Goal: Task Accomplishment & Management: Manage account settings

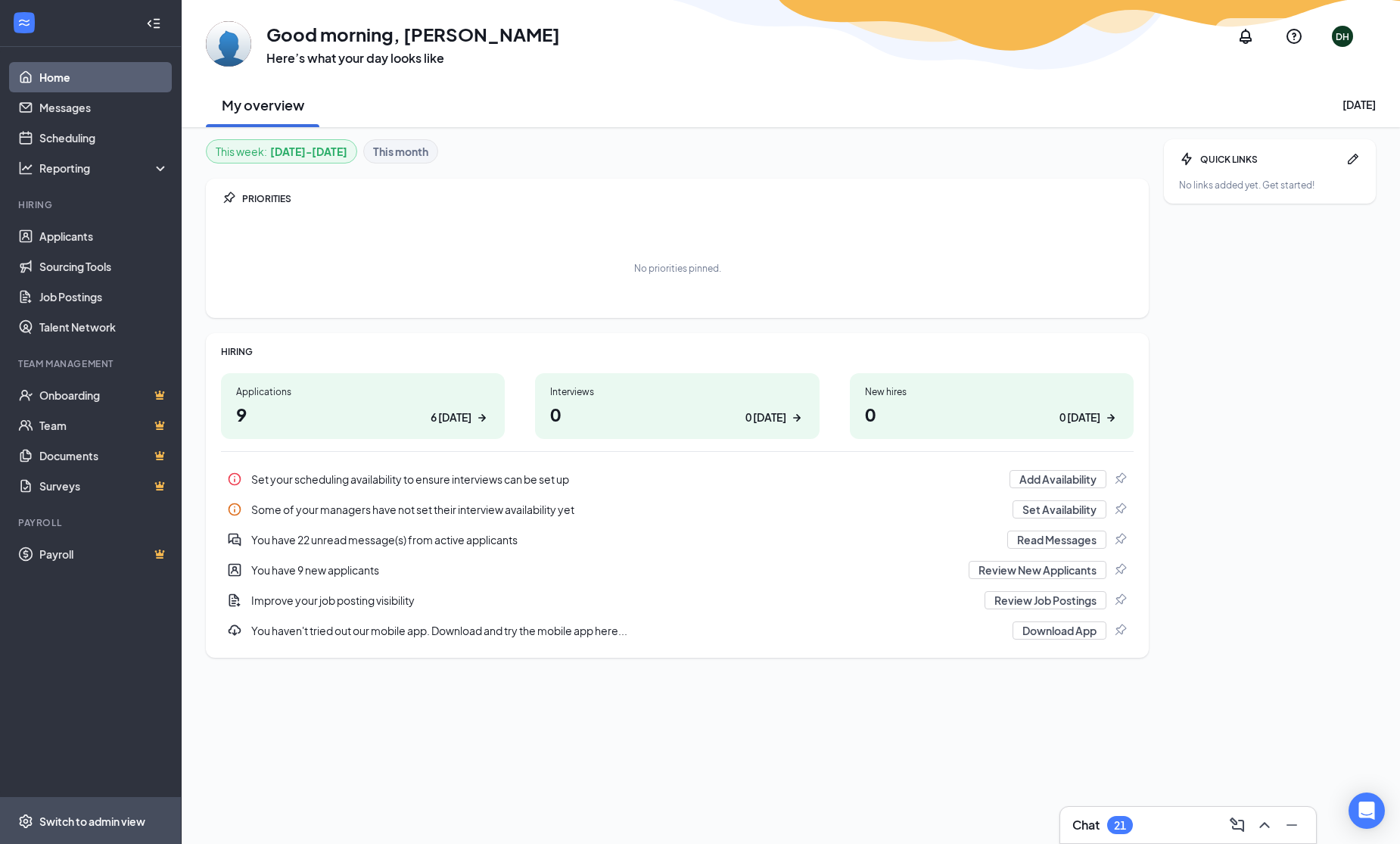
click at [86, 823] on div "Switch to admin view" at bounding box center [93, 822] width 106 height 15
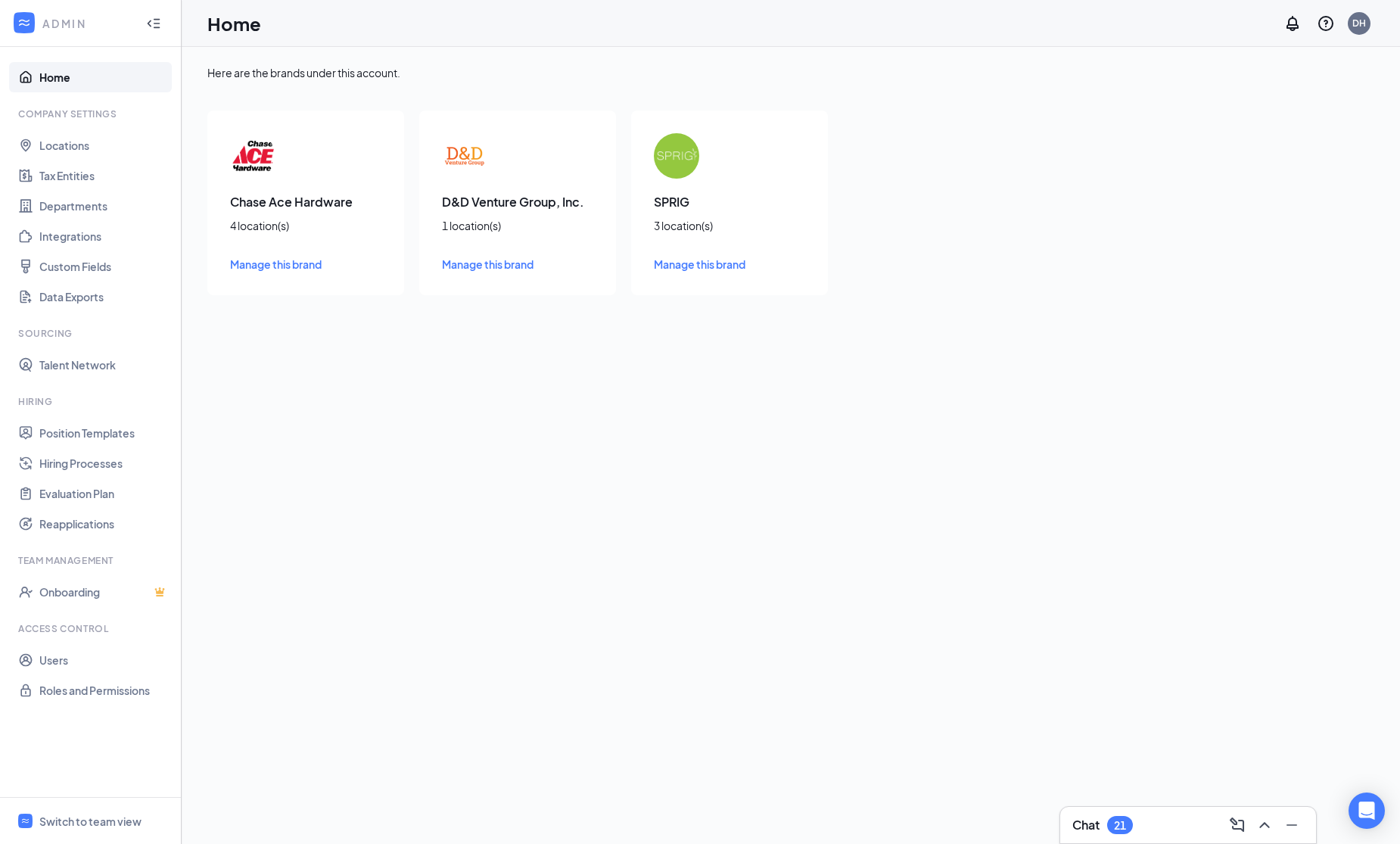
click at [267, 263] on span "Manage this brand" at bounding box center [275, 264] width 92 height 14
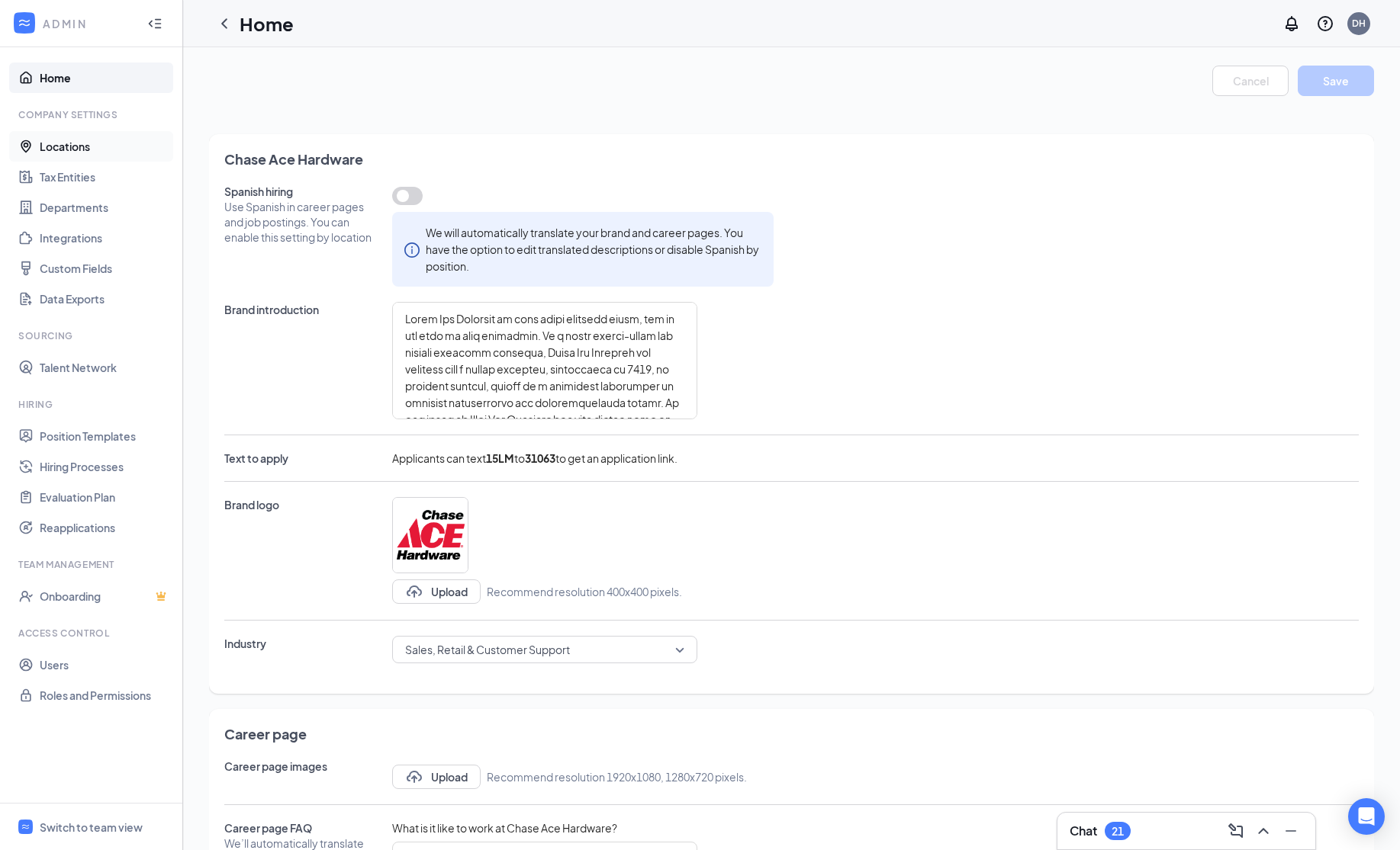
click at [58, 140] on link "Locations" at bounding box center [105, 146] width 130 height 30
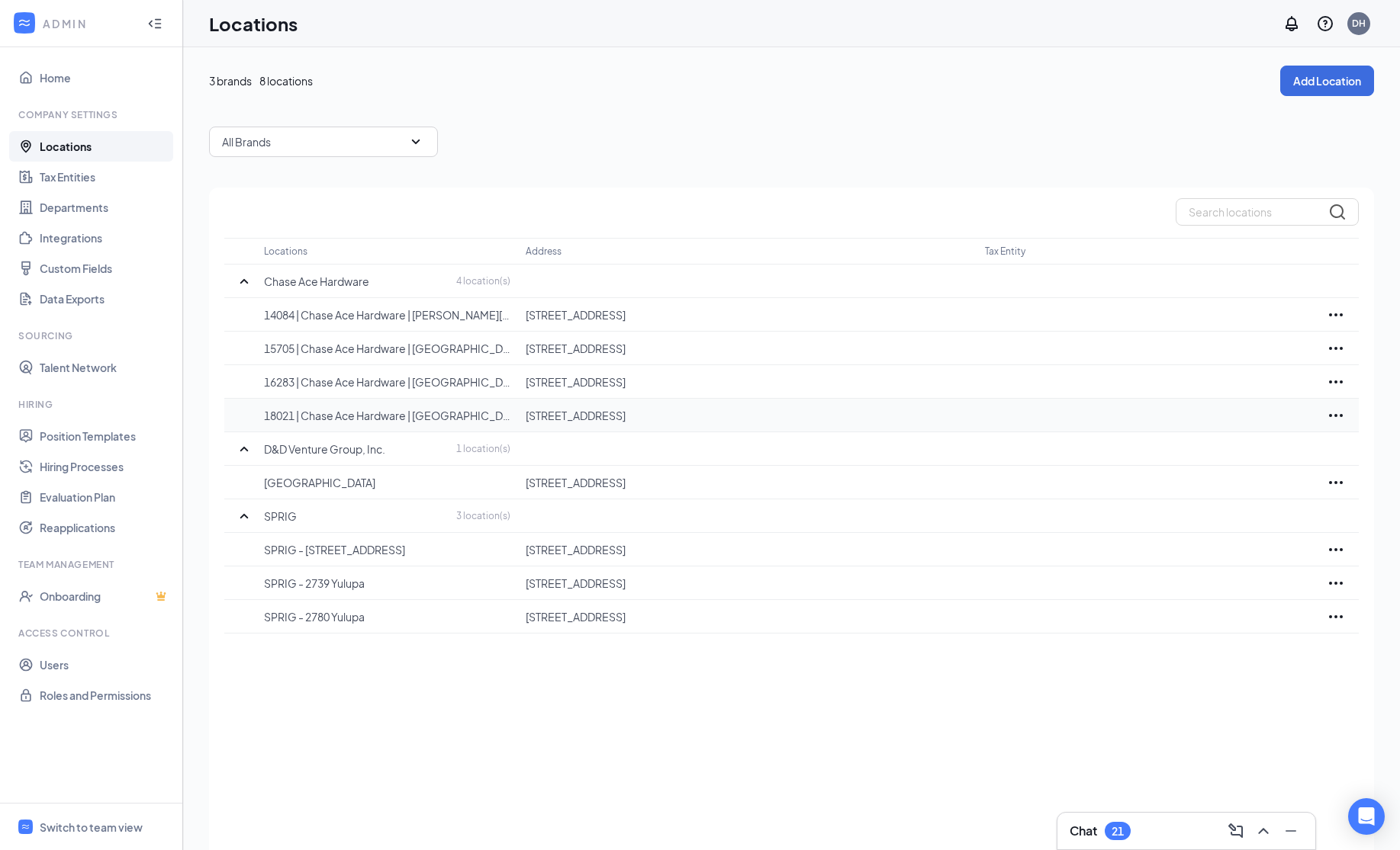
click at [1340, 413] on icon "Ellipses" at bounding box center [1335, 415] width 18 height 18
click at [204, 409] on div "3 brands 8 locations Add Location All Brands Locations Address Tax Entity Chase…" at bounding box center [792, 479] width 1217 height 864
